Goal: Task Accomplishment & Management: Manage account settings

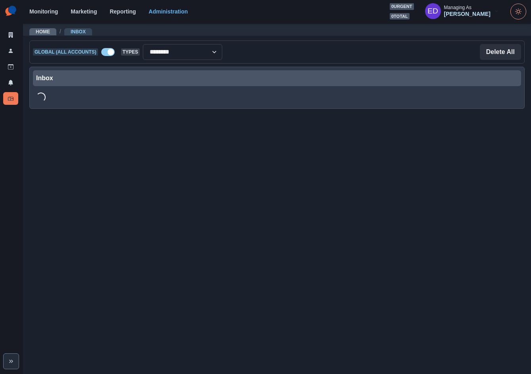
select select "********"
click at [164, 13] on link "Administration" at bounding box center [168, 11] width 39 height 6
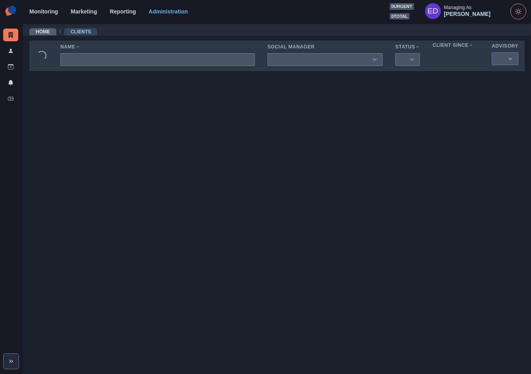
click at [150, 62] on input at bounding box center [157, 59] width 194 height 13
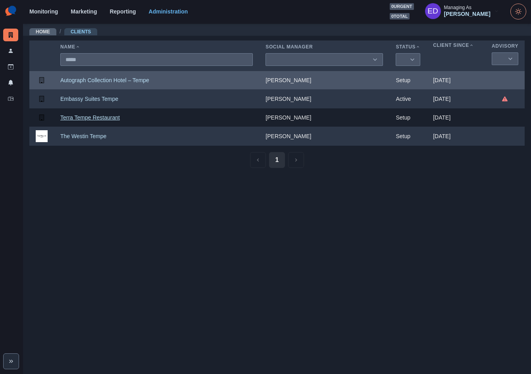
type input "*****"
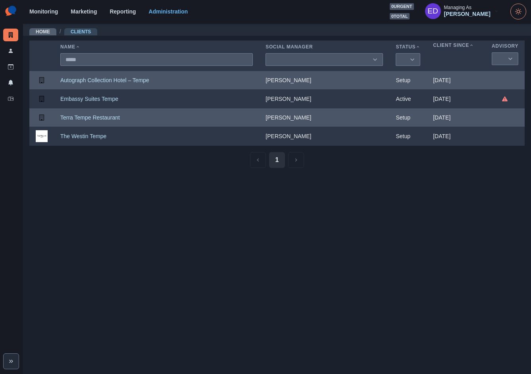
click at [88, 121] on link "Terra Tempe Restaurant" at bounding box center [90, 117] width 60 height 6
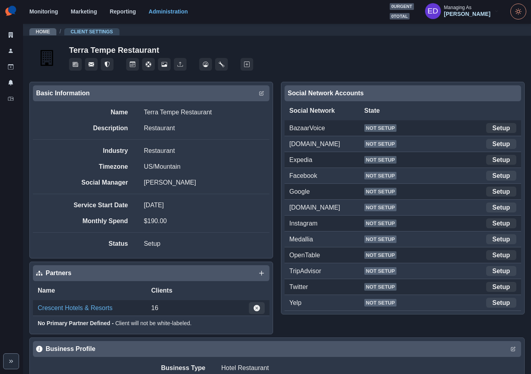
click at [488, 229] on div "Instagram Not Setup Setup" at bounding box center [403, 223] width 237 height 16
click at [489, 227] on link "Setup" at bounding box center [501, 223] width 30 height 10
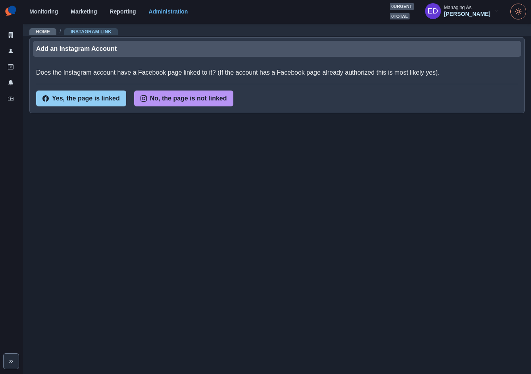
click at [162, 95] on button "No, the page is not linked" at bounding box center [183, 98] width 99 height 16
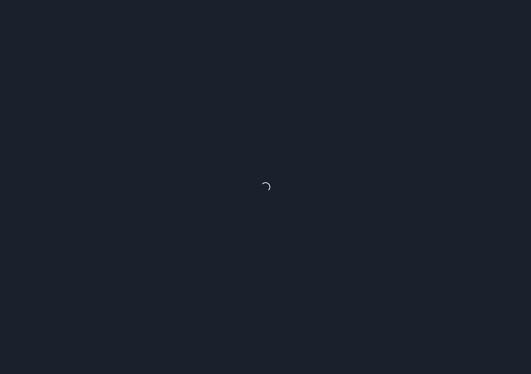
select select "********"
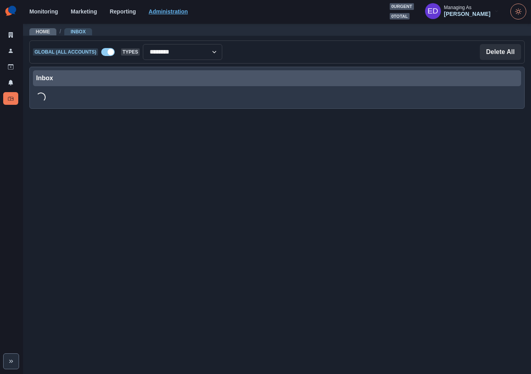
drag, startPoint x: 173, startPoint y: 12, endPoint x: 169, endPoint y: 14, distance: 5.0
click at [173, 12] on link "Administration" at bounding box center [168, 11] width 39 height 6
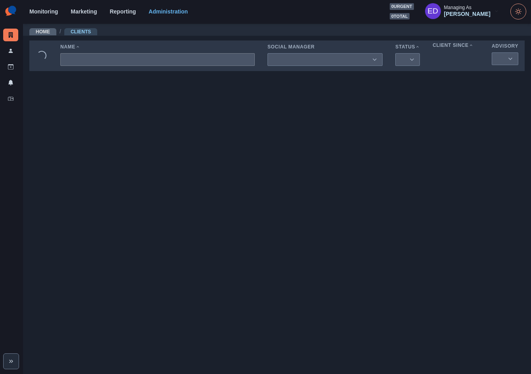
click at [94, 62] on input at bounding box center [157, 59] width 194 height 13
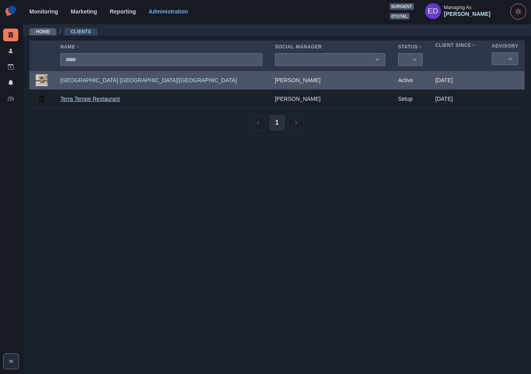
type input "*****"
click at [104, 100] on link "Terra Tempe Restaurant" at bounding box center [90, 99] width 60 height 6
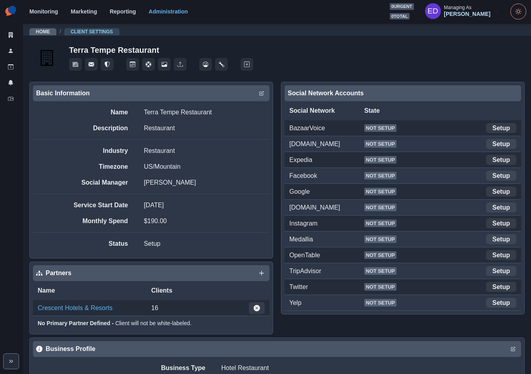
click at [415, 206] on div "Not Setup" at bounding box center [425, 208] width 122 height 8
click at [497, 224] on link "Setup" at bounding box center [501, 223] width 30 height 10
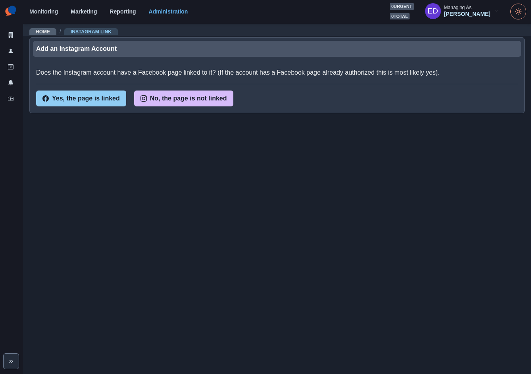
click at [356, 90] on div "Does the Instagram account have a Facebook page linked to it? (If the account h…" at bounding box center [277, 87] width 488 height 45
click at [348, 73] on p "Does the Instagram account have a Facebook page linked to it? (If the account h…" at bounding box center [277, 73] width 482 height 10
drag, startPoint x: 348, startPoint y: 73, endPoint x: 380, endPoint y: 98, distance: 40.7
click at [348, 73] on p "Does the Instagram account have a Facebook page linked to it? (If the account h…" at bounding box center [277, 73] width 482 height 10
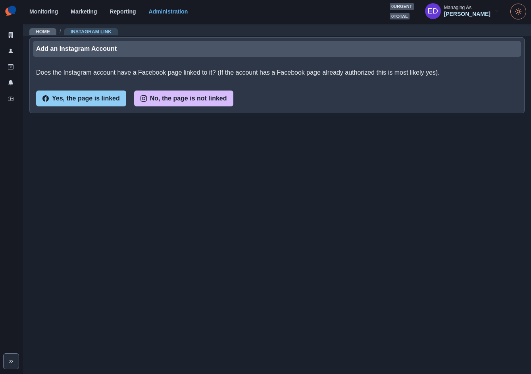
click at [380, 98] on div "Does the Instagram account have a Facebook page linked to it? (If the account h…" at bounding box center [277, 87] width 488 height 45
click at [383, 72] on p "Does the Instagram account have a Facebook page linked to it? (If the account h…" at bounding box center [277, 73] width 482 height 10
click at [445, 108] on div "Does the Instagram account have a Facebook page linked to it? (If the account h…" at bounding box center [277, 87] width 488 height 45
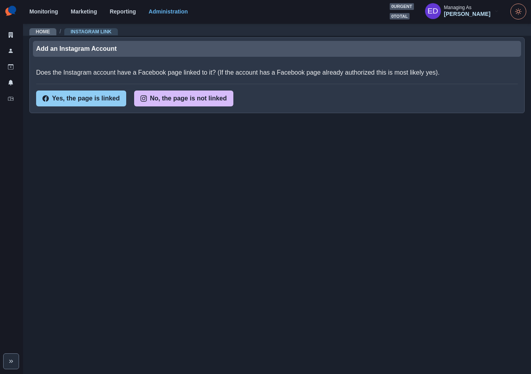
click at [433, 84] on div "Does the Instagram account have a Facebook page linked to it? (If the account h…" at bounding box center [277, 87] width 488 height 45
click at [432, 77] on div "Does the Instagram account have a Facebook page linked to it? (If the account h…" at bounding box center [277, 87] width 488 height 45
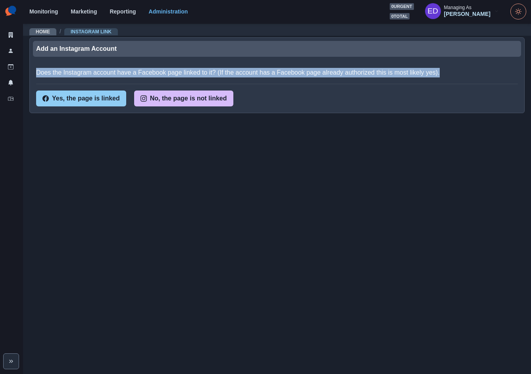
click at [432, 77] on div "Does the Instagram account have a Facebook page linked to it? (If the account h…" at bounding box center [277, 87] width 488 height 45
drag, startPoint x: 432, startPoint y: 77, endPoint x: 527, endPoint y: 142, distance: 114.3
click at [432, 77] on div "Does the Instagram account have a Facebook page linked to it? (If the account h…" at bounding box center [277, 87] width 488 height 45
click at [309, 77] on div "Does the Instagram account have a Facebook page linked to it? (If the account h…" at bounding box center [277, 87] width 488 height 45
click at [309, 78] on div "Does the Instagram account have a Facebook page linked to it? (If the account h…" at bounding box center [277, 87] width 488 height 45
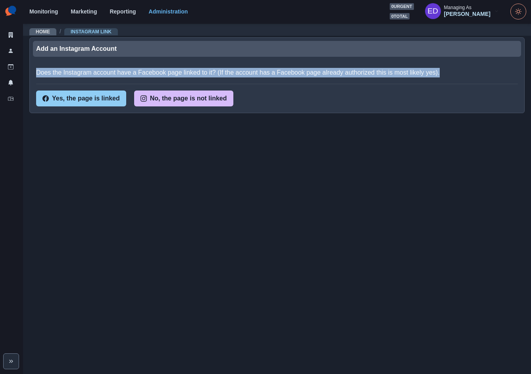
drag, startPoint x: 309, startPoint y: 78, endPoint x: 340, endPoint y: 100, distance: 38.4
click at [309, 77] on div "Does the Instagram account have a Facebook page linked to it? (If the account h…" at bounding box center [277, 87] width 488 height 45
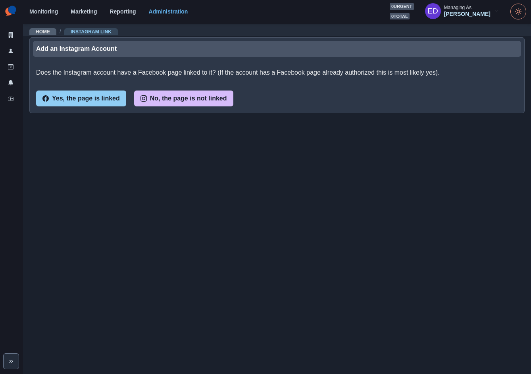
click at [375, 121] on main "Home / Instagram Link Add an Instagram Account Does the Instagram account have …" at bounding box center [277, 198] width 508 height 351
click at [297, 71] on p "Does the Instagram account have a Facebook page linked to it? (If the account h…" at bounding box center [277, 73] width 482 height 10
click at [297, 72] on p "Does the Instagram account have a Facebook page linked to it? (If the account h…" at bounding box center [277, 73] width 482 height 10
drag, startPoint x: 297, startPoint y: 71, endPoint x: 331, endPoint y: 101, distance: 45.3
click at [297, 71] on p "Does the Instagram account have a Facebook page linked to it? (If the account h…" at bounding box center [277, 73] width 482 height 10
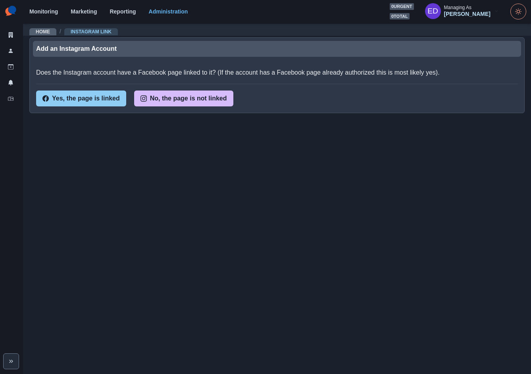
click at [362, 125] on main "Home / Instagram Link Add an Instagram Account Does the Instagram account have …" at bounding box center [277, 198] width 508 height 351
